Goal: Transaction & Acquisition: Purchase product/service

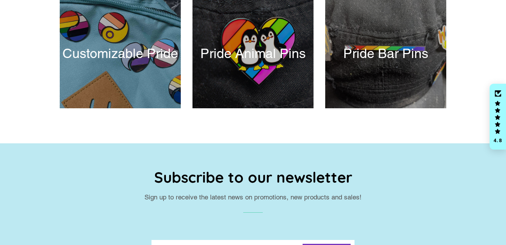
scroll to position [337, 0]
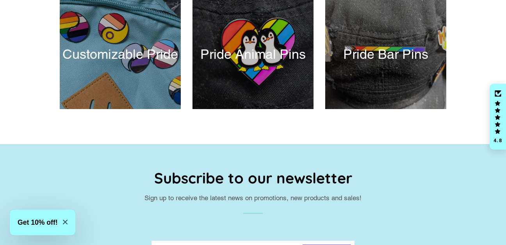
click at [130, 80] on div at bounding box center [120, 54] width 121 height 109
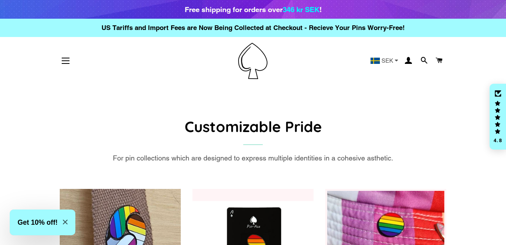
click at [60, 52] on button "Site navigation" at bounding box center [66, 61] width 20 height 20
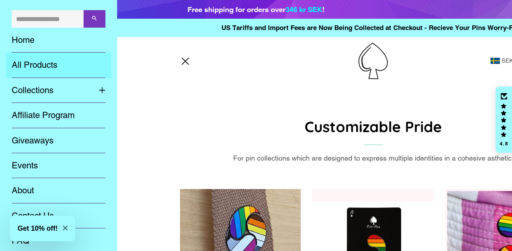
click at [44, 63] on link "All Products" at bounding box center [58, 65] width 105 height 25
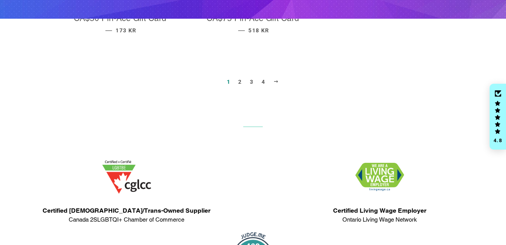
scroll to position [1007, 0]
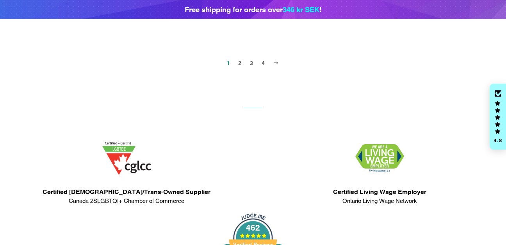
click at [276, 60] on span "Next" at bounding box center [276, 63] width 6 height 6
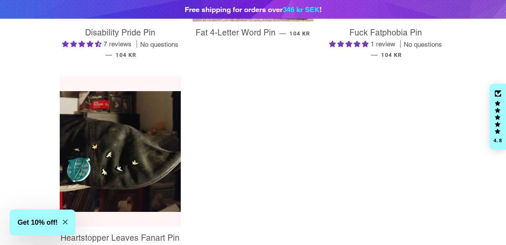
scroll to position [887, 0]
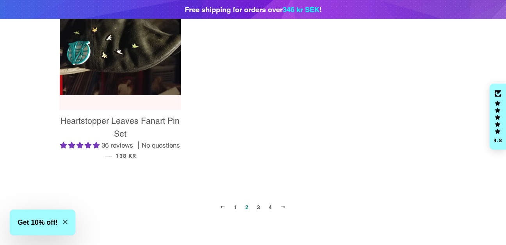
click at [281, 209] on span at bounding box center [283, 208] width 6 height 6
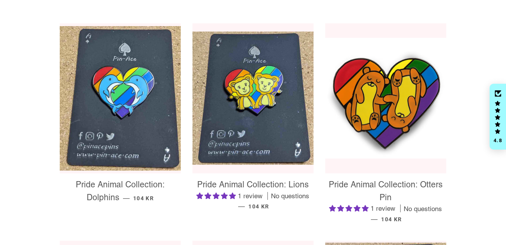
scroll to position [131, 0]
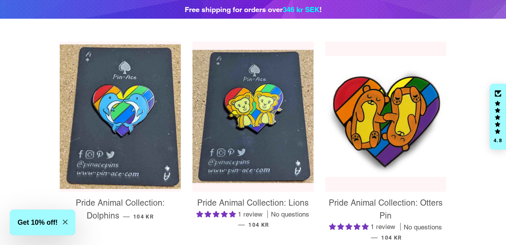
drag, startPoint x: 506, startPoint y: 162, endPoint x: 33, endPoint y: 136, distance: 473.7
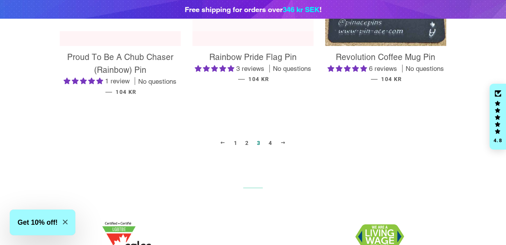
scroll to position [919, 0]
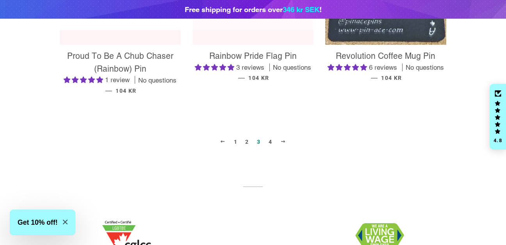
click at [283, 141] on span at bounding box center [283, 142] width 6 height 6
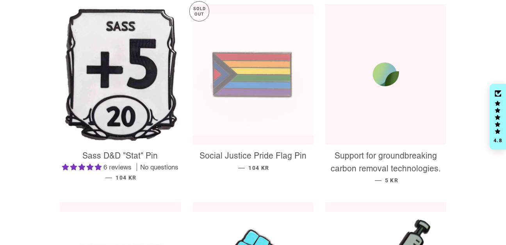
scroll to position [150, 0]
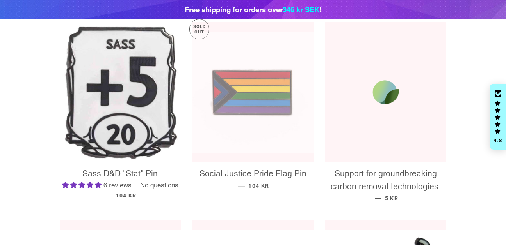
click at [98, 162] on img at bounding box center [120, 92] width 121 height 141
click at [95, 160] on img at bounding box center [120, 92] width 121 height 141
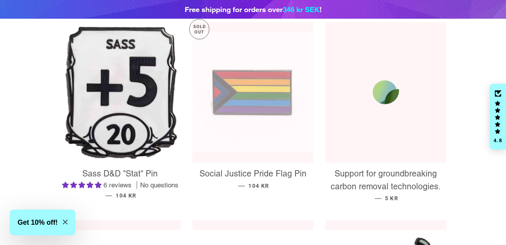
click at [245, 113] on img at bounding box center [252, 92] width 121 height 121
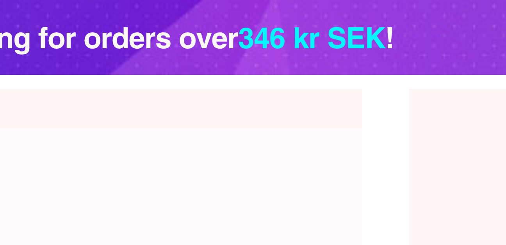
click at [290, 15] on div "Free shipping for orders over 346 kr SEK !" at bounding box center [253, 9] width 506 height 19
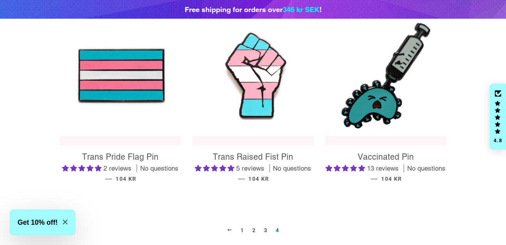
scroll to position [380, 0]
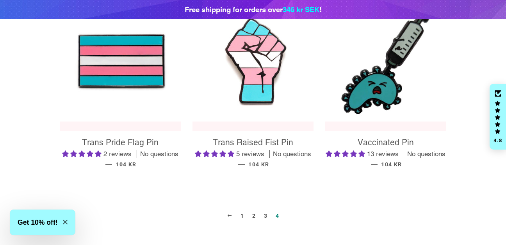
click at [228, 212] on link "Previous" at bounding box center [230, 216] width 12 height 12
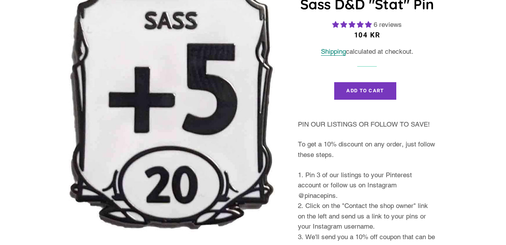
select select "**********"
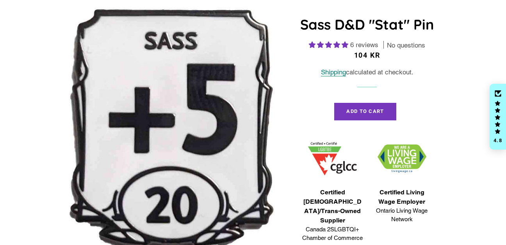
scroll to position [97, 0]
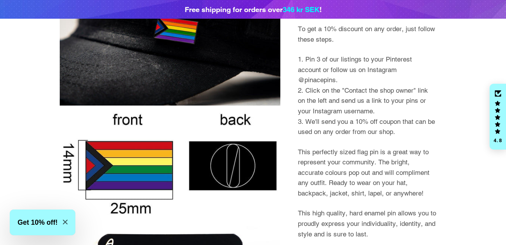
scroll to position [386, 0]
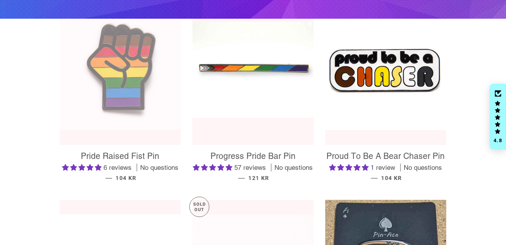
scroll to position [632, 0]
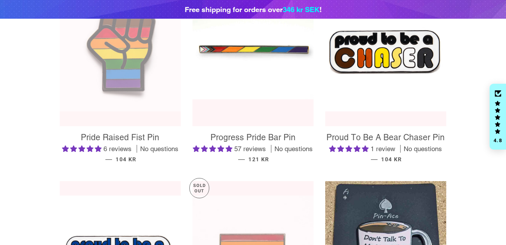
click at [110, 78] on img at bounding box center [120, 51] width 121 height 121
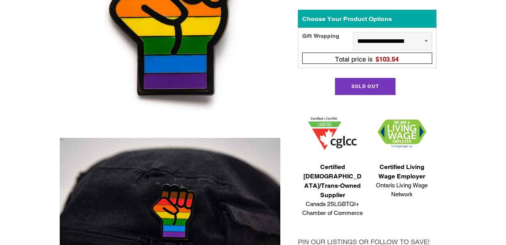
select select "**********"
